Goal: Transaction & Acquisition: Purchase product/service

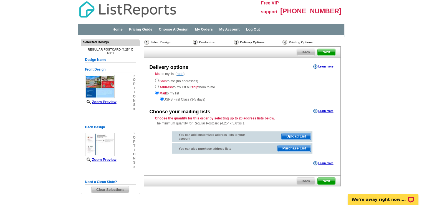
scroll to position [14, 0]
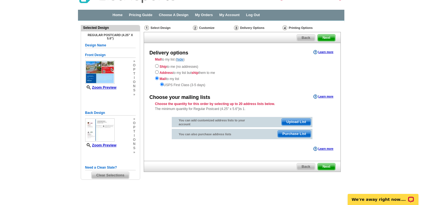
click at [295, 134] on span "Purchase List" at bounding box center [294, 134] width 33 height 7
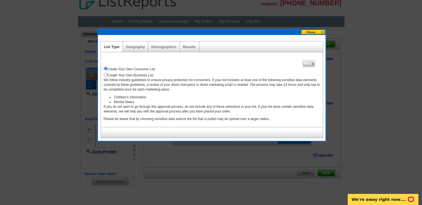
scroll to position [7, 0]
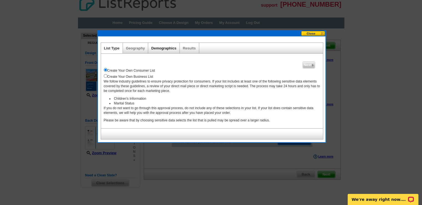
click at [167, 47] on link "Demographics" at bounding box center [163, 48] width 25 height 4
select select
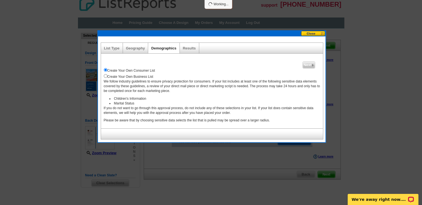
select select
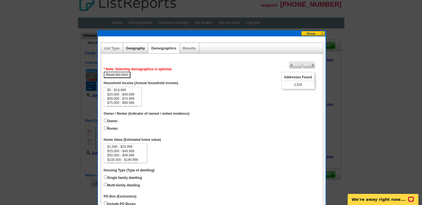
click at [138, 48] on link "Geography" at bounding box center [135, 48] width 19 height 4
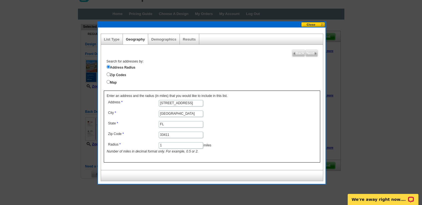
scroll to position [16, 0]
click at [164, 144] on input "1" at bounding box center [181, 145] width 44 height 6
type input "2"
click at [312, 53] on span "Next" at bounding box center [312, 53] width 12 height 7
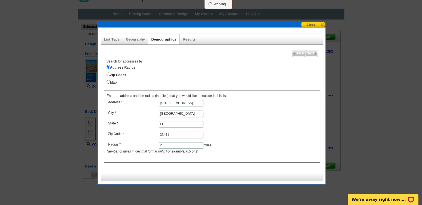
select select
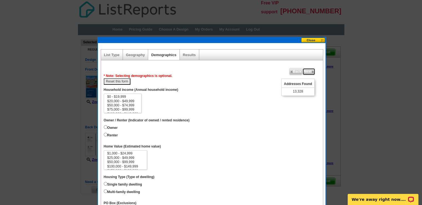
click at [310, 69] on span "Next" at bounding box center [309, 71] width 12 height 7
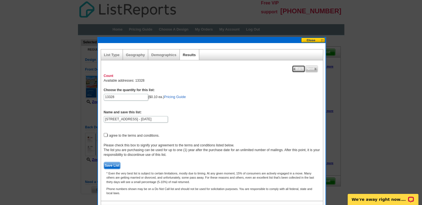
click at [294, 67] on span "Back" at bounding box center [298, 69] width 13 height 7
select select
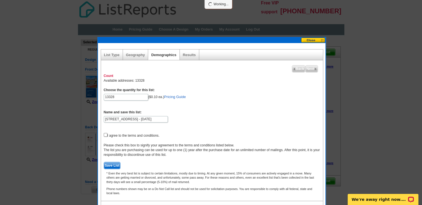
select select
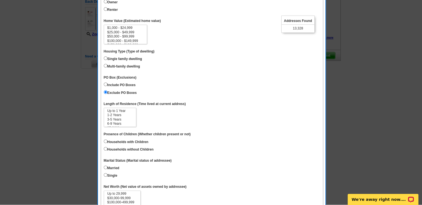
scroll to position [125, 0]
click at [113, 114] on option "1-2 Years" at bounding box center [120, 115] width 26 height 4
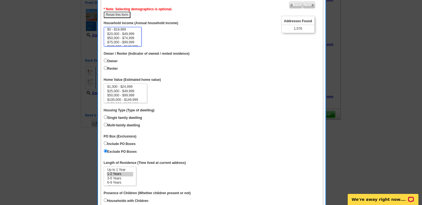
scroll to position [0, 0]
select select "0-1"
click at [124, 168] on option "Up to 1 Year" at bounding box center [120, 170] width 26 height 4
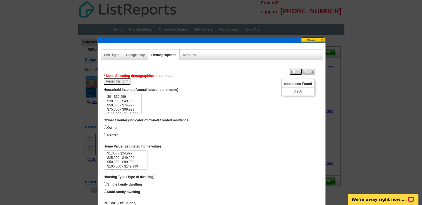
click at [293, 70] on span "Back" at bounding box center [296, 71] width 13 height 7
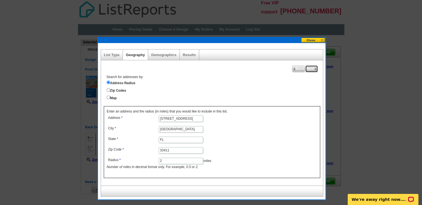
click at [314, 68] on span "Next" at bounding box center [312, 69] width 12 height 7
select select
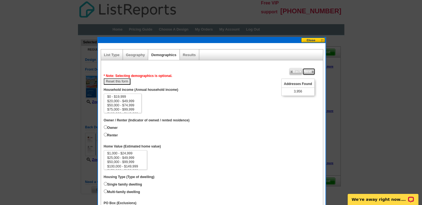
click at [306, 71] on span "Next" at bounding box center [309, 71] width 12 height 7
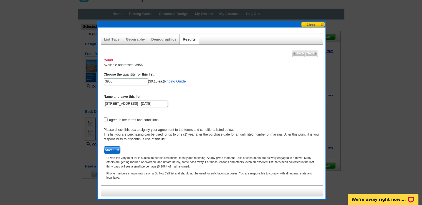
scroll to position [16, 0]
click at [104, 119] on input "checkbox" at bounding box center [106, 119] width 4 height 4
checkbox input "true"
click at [110, 148] on span "Save List" at bounding box center [112, 150] width 16 height 7
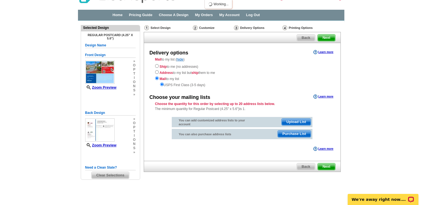
scroll to position [14, 0]
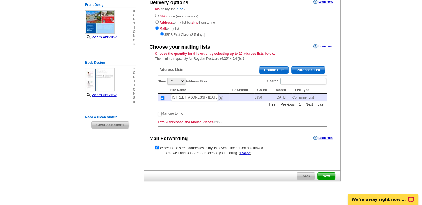
scroll to position [64, 0]
click at [158, 113] on input "checkbox" at bounding box center [160, 114] width 4 height 4
checkbox input "true"
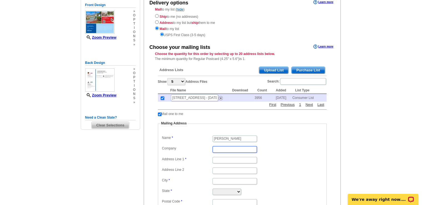
click at [222, 149] on input "Company" at bounding box center [235, 149] width 44 height 6
click at [219, 159] on input "Address Line 1" at bounding box center [235, 160] width 44 height 6
type input "[STREET_ADDRESS]"
type input "r"
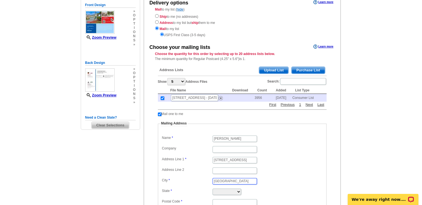
type input "[GEOGRAPHIC_DATA]"
click at [241, 190] on select "[US_STATE] [US_STATE] [US_STATE] [US_STATE] [US_STATE] [US_STATE] [US_STATE] [U…" at bounding box center [227, 192] width 29 height 6
select select "FL"
click at [213, 189] on select "[US_STATE] [US_STATE] [US_STATE] [US_STATE] [US_STATE] [US_STATE] [US_STATE] [U…" at bounding box center [227, 192] width 29 height 6
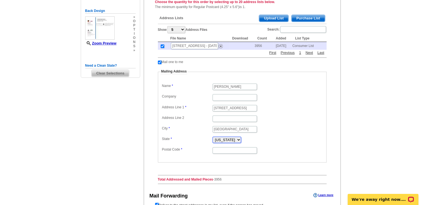
scroll to position [117, 0]
click at [224, 149] on input "Postal Code" at bounding box center [235, 150] width 44 height 6
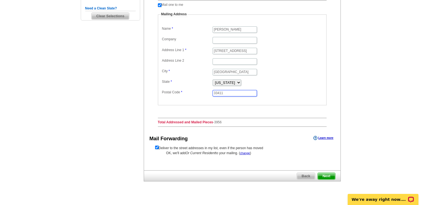
type input "33411"
click at [325, 173] on span "Next" at bounding box center [326, 176] width 17 height 7
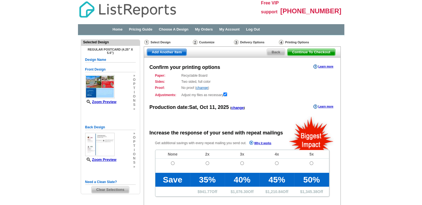
radio input "false"
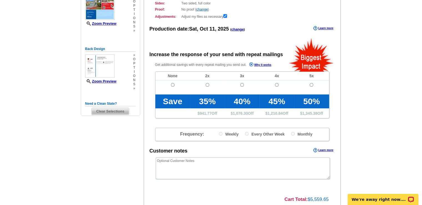
scroll to position [79, 0]
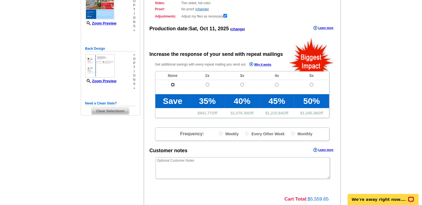
click at [173, 85] on input "radio" at bounding box center [173, 85] width 4 height 4
radio input "true"
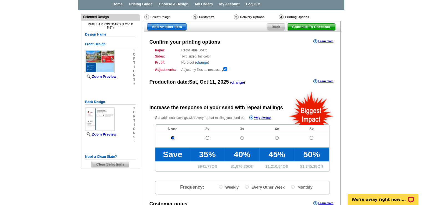
scroll to position [23, 0]
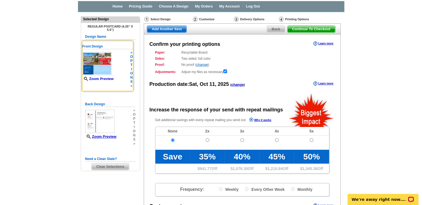
click at [104, 79] on link "Zoom Preview" at bounding box center [97, 79] width 31 height 4
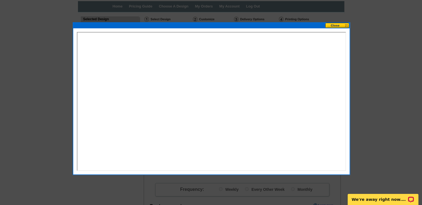
click at [335, 25] on button at bounding box center [338, 25] width 24 height 5
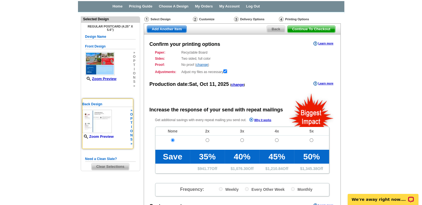
click at [102, 136] on link "Zoom Preview" at bounding box center [97, 136] width 31 height 4
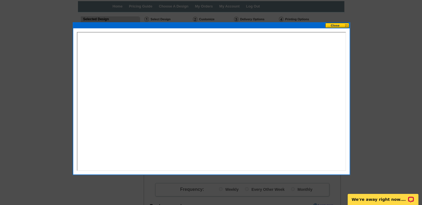
click at [337, 26] on button at bounding box center [338, 25] width 24 height 5
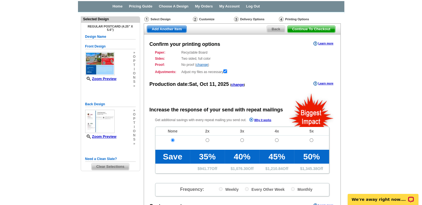
scroll to position [0, 0]
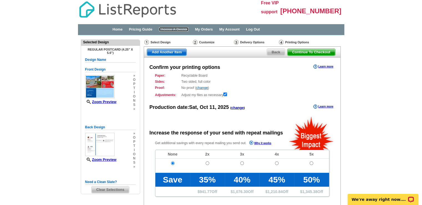
click at [179, 28] on link "Choose A Design" at bounding box center [174, 29] width 30 height 4
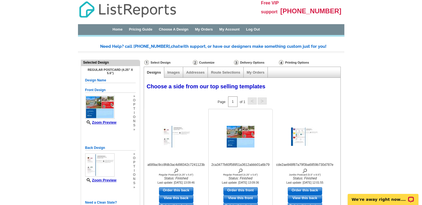
click at [247, 142] on img at bounding box center [241, 137] width 28 height 22
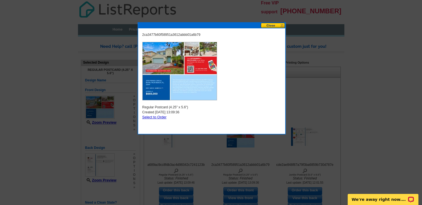
click at [275, 25] on button at bounding box center [273, 25] width 24 height 5
